Goal: Information Seeking & Learning: Learn about a topic

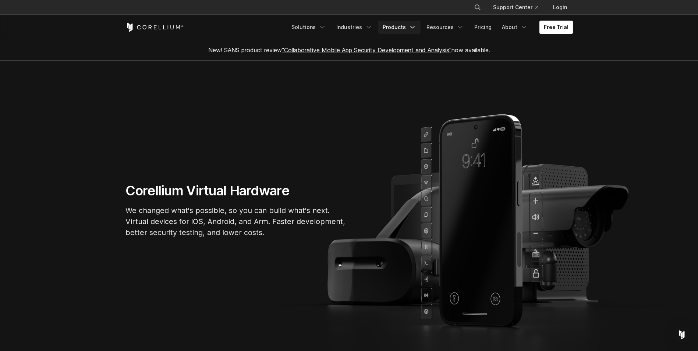
click at [416, 29] on icon "Navigation Menu" at bounding box center [412, 27] width 7 height 7
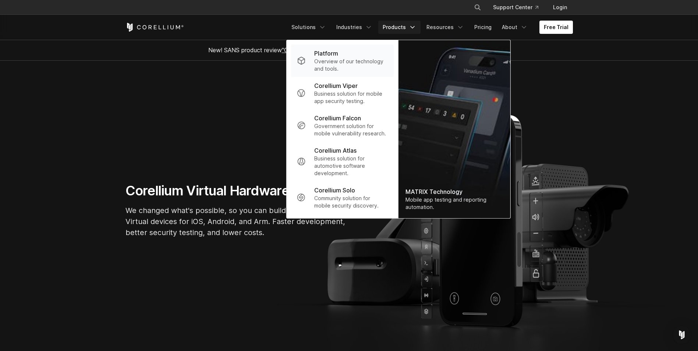
click at [339, 65] on p "Overview of our technology and tools." at bounding box center [350, 65] width 73 height 15
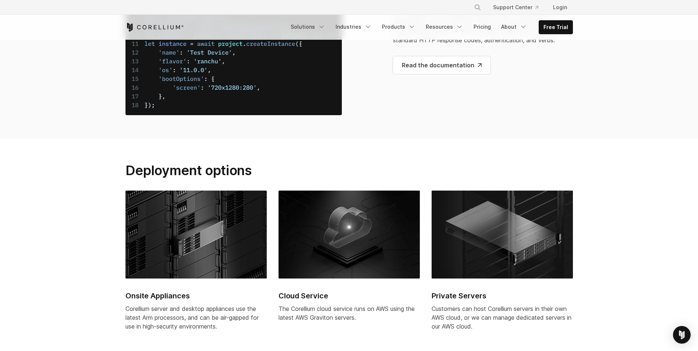
scroll to position [2797, 0]
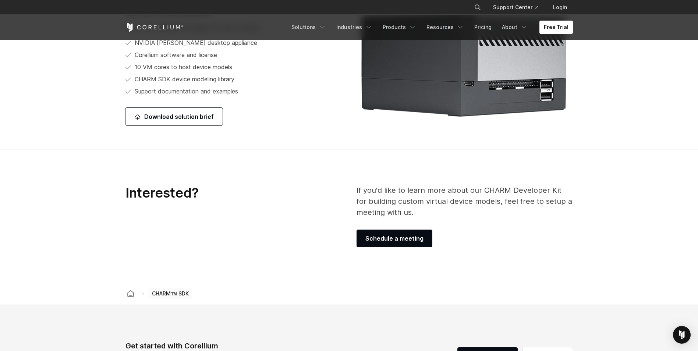
scroll to position [920, 0]
